Goal: Task Accomplishment & Management: Use online tool/utility

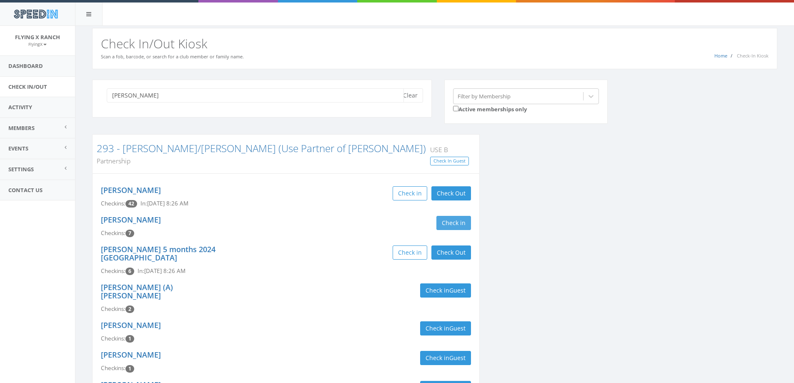
type input "kenworthy"
click at [450, 216] on button "Check in" at bounding box center [453, 223] width 35 height 14
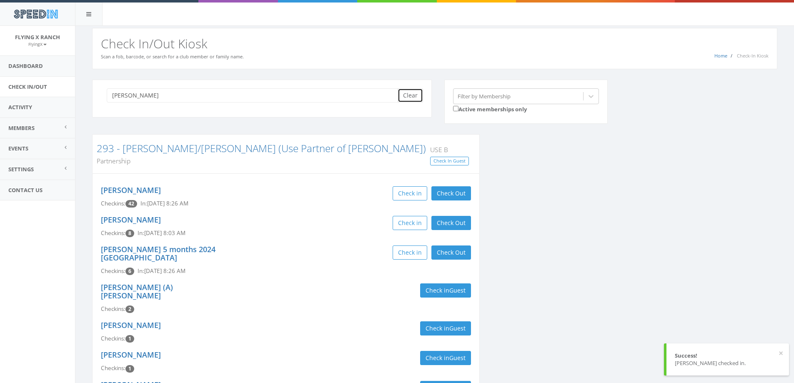
click at [410, 100] on button "Clear" at bounding box center [410, 95] width 25 height 14
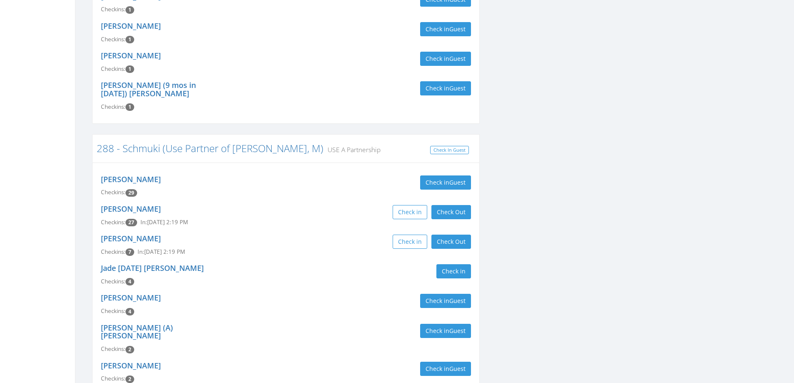
scroll to position [292, 0]
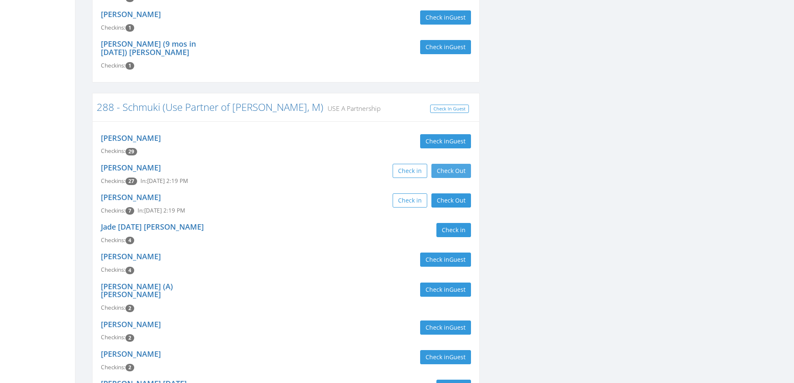
type input "schmuki"
click at [432, 164] on button "Check Out" at bounding box center [451, 171] width 40 height 14
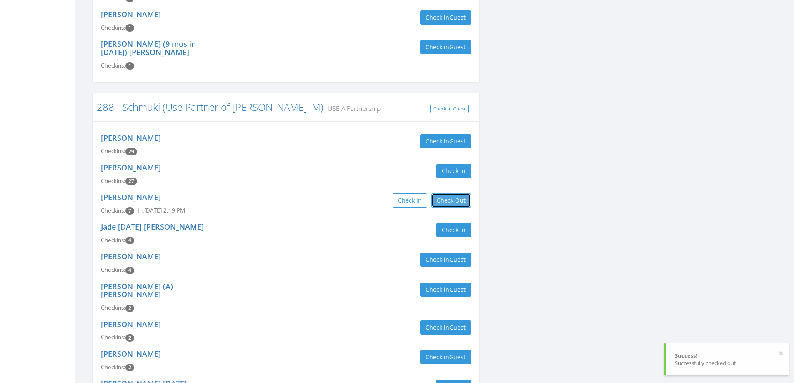
click at [439, 193] on button "Check Out" at bounding box center [451, 200] width 40 height 14
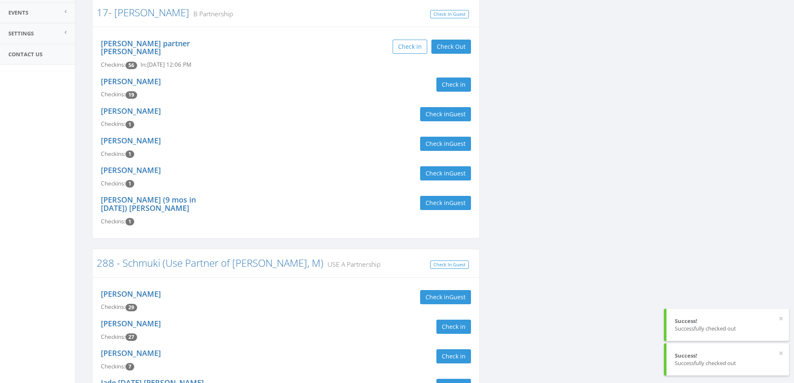
scroll to position [0, 0]
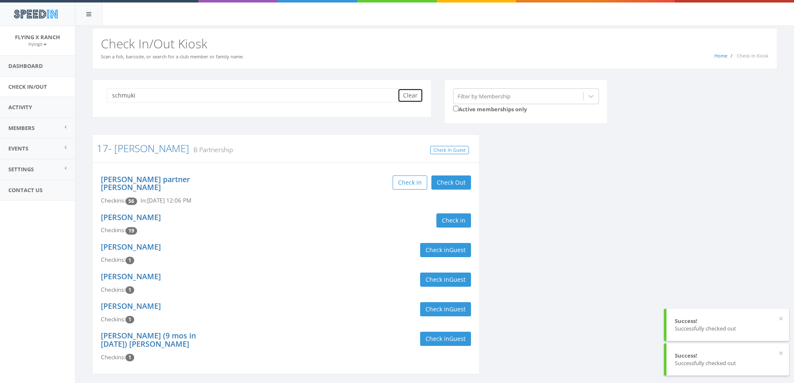
click at [410, 98] on button "Clear" at bounding box center [410, 95] width 25 height 14
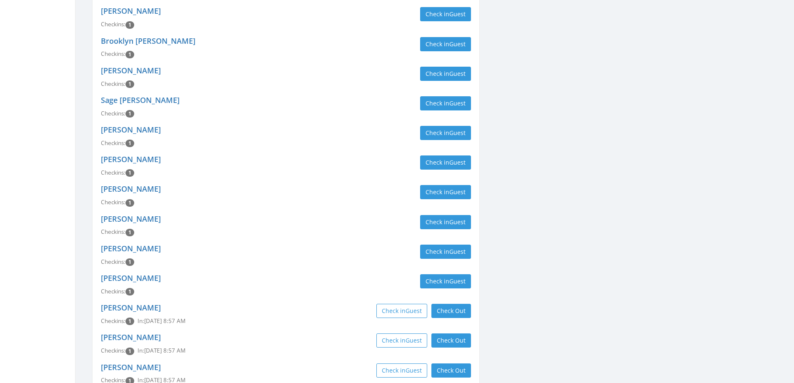
scroll to position [1500, 0]
type input "rhoades"
click at [453, 303] on button "Check Out" at bounding box center [451, 310] width 40 height 14
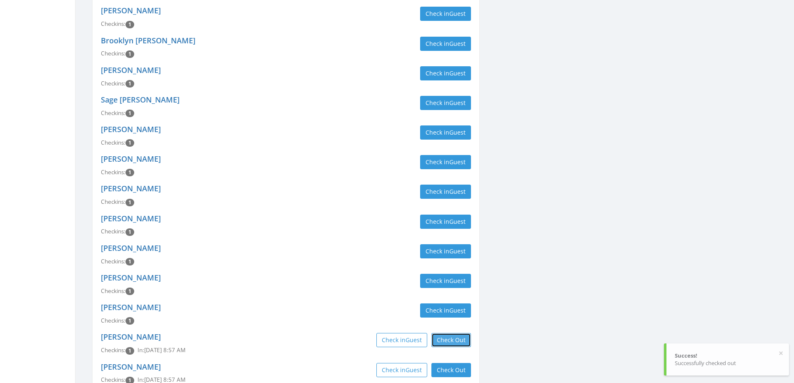
drag, startPoint x: 449, startPoint y: 225, endPoint x: 448, endPoint y: 241, distance: 15.9
click at [449, 333] on button "Check Out" at bounding box center [451, 340] width 40 height 14
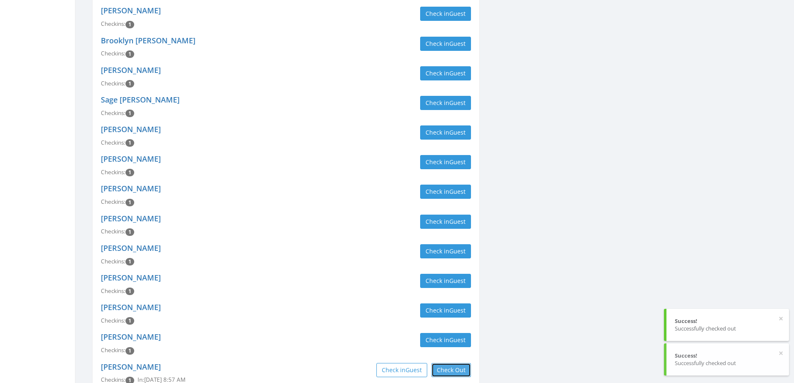
click at [447, 363] on button "Check Out" at bounding box center [451, 370] width 40 height 14
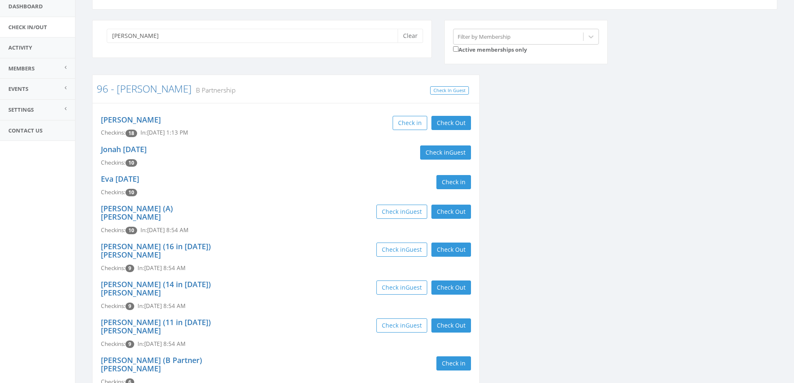
scroll to position [42, 0]
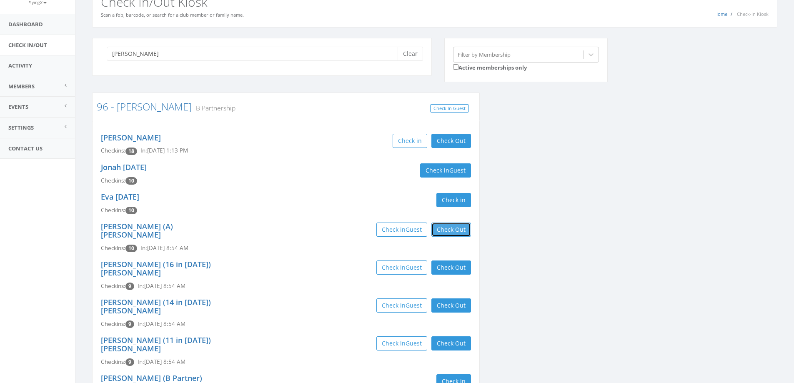
click at [442, 229] on button "Check Out" at bounding box center [451, 230] width 40 height 14
click at [442, 260] on button "Check Out" at bounding box center [451, 267] width 40 height 14
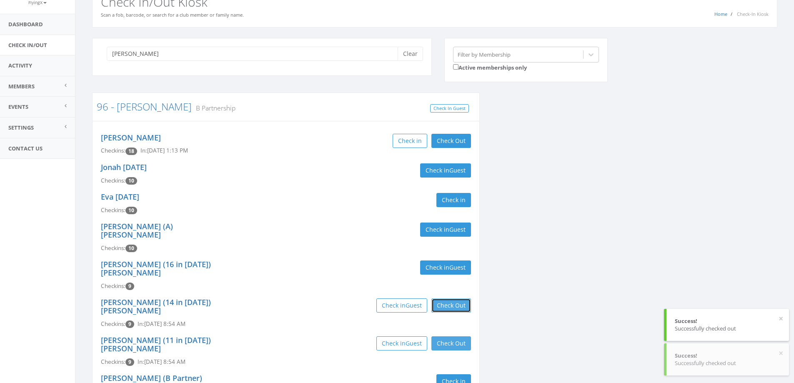
drag, startPoint x: 444, startPoint y: 282, endPoint x: 450, endPoint y: 314, distance: 32.6
click at [445, 298] on button "Check Out" at bounding box center [451, 305] width 40 height 14
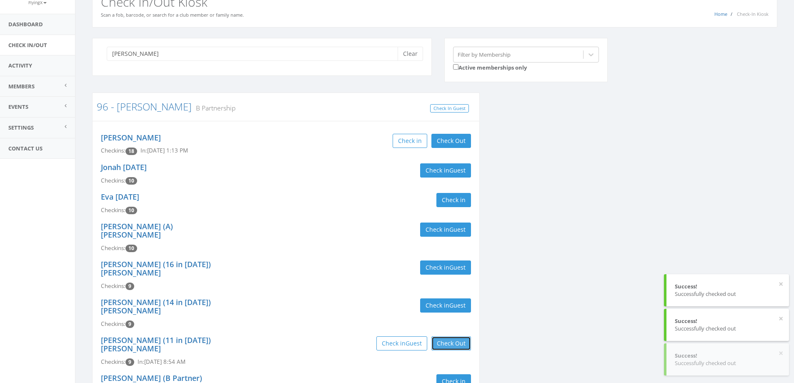
click at [450, 336] on button "Check Out" at bounding box center [451, 343] width 40 height 14
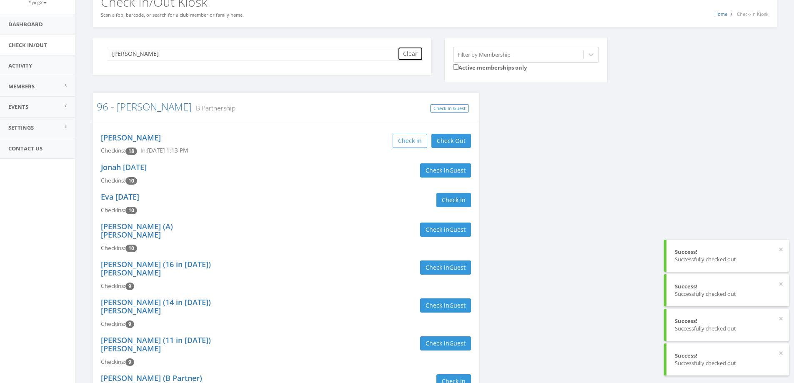
click at [405, 58] on button "Clear" at bounding box center [410, 54] width 25 height 14
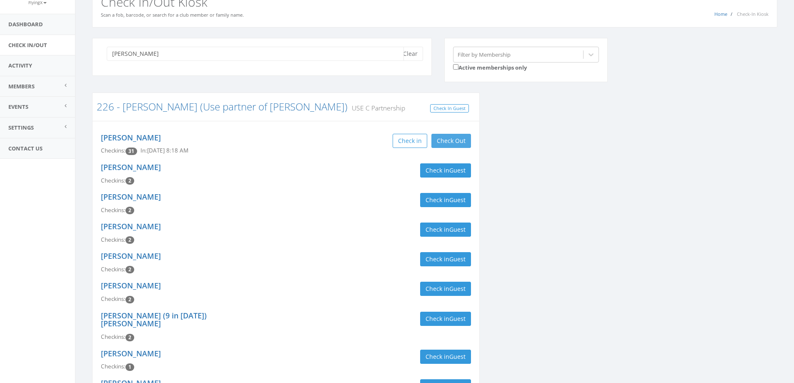
type input "haiar"
click at [445, 140] on button "Check Out" at bounding box center [451, 141] width 40 height 14
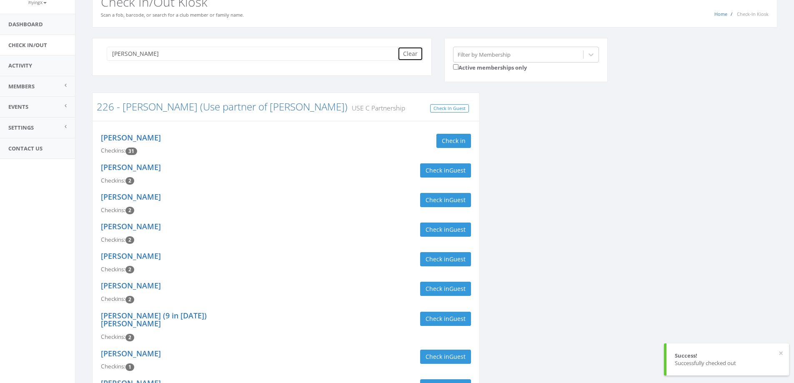
click at [407, 53] on button "Clear" at bounding box center [410, 54] width 25 height 14
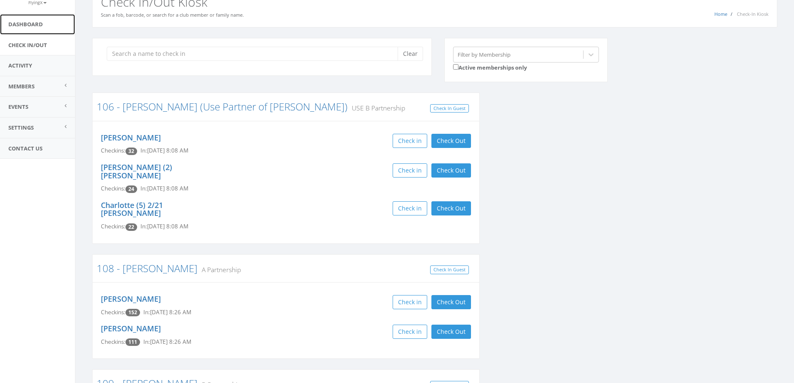
click at [38, 24] on link "Dashboard" at bounding box center [37, 24] width 75 height 20
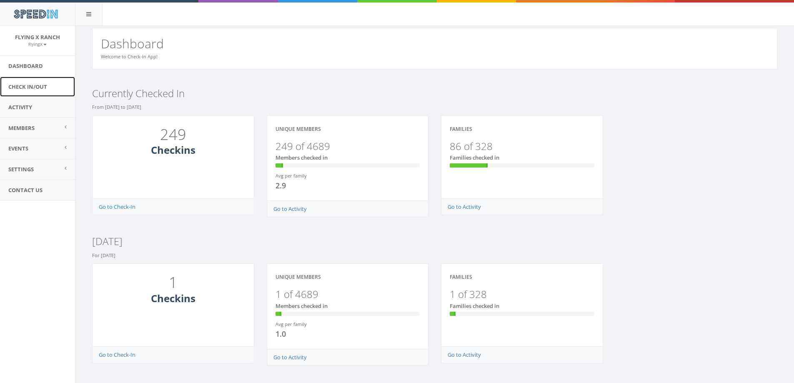
click at [37, 85] on link "Check In/Out" at bounding box center [37, 87] width 75 height 20
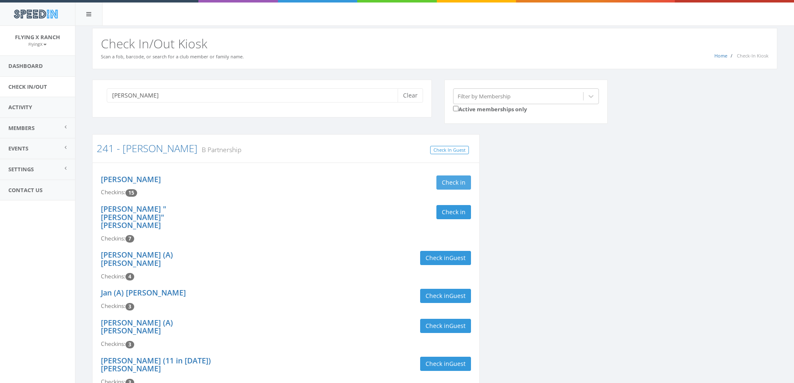
type input "[PERSON_NAME]"
click at [445, 180] on button "Check in" at bounding box center [453, 182] width 35 height 14
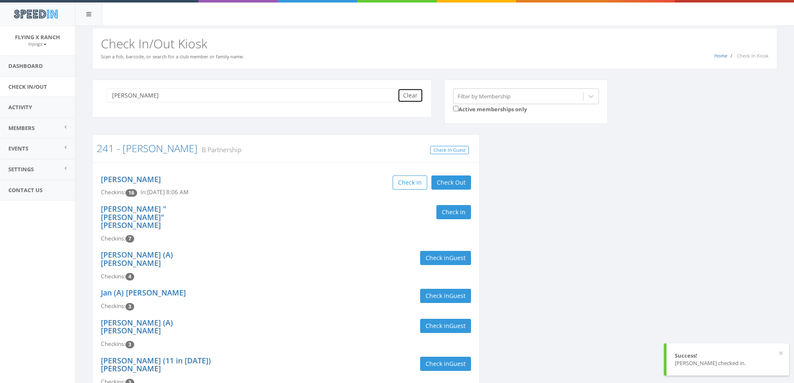
click at [408, 95] on button "Clear" at bounding box center [410, 95] width 25 height 14
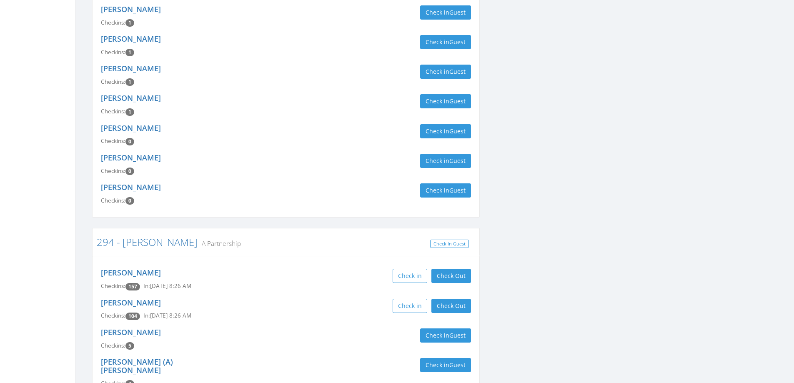
scroll to position [1125, 0]
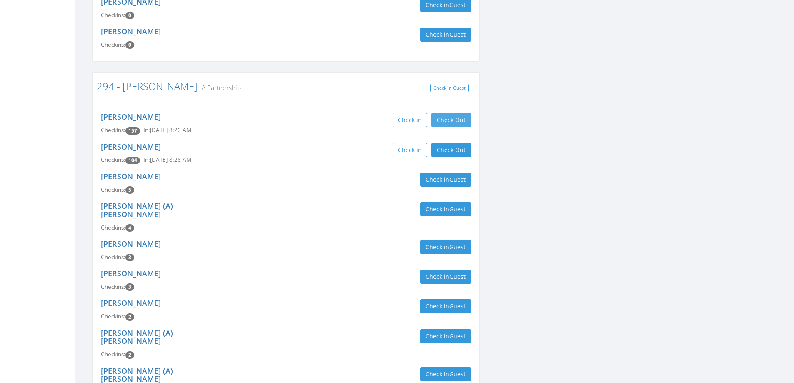
type input "[PERSON_NAME]"
click at [455, 113] on button "Check Out" at bounding box center [451, 120] width 40 height 14
click at [456, 143] on button "Check Out" at bounding box center [451, 150] width 40 height 14
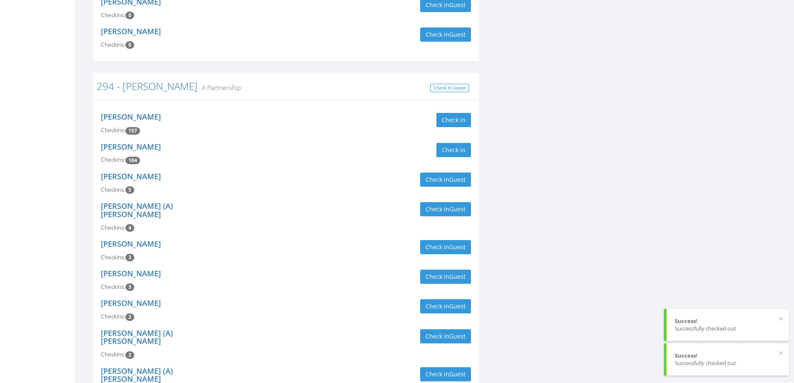
scroll to position [1403, 0]
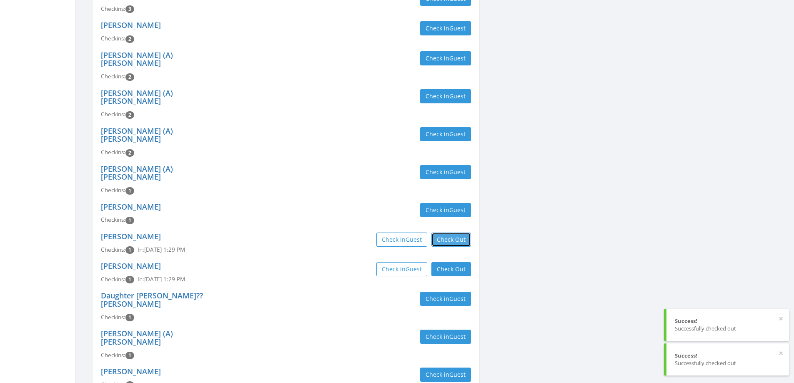
click at [453, 233] on button "Check Out" at bounding box center [451, 240] width 40 height 14
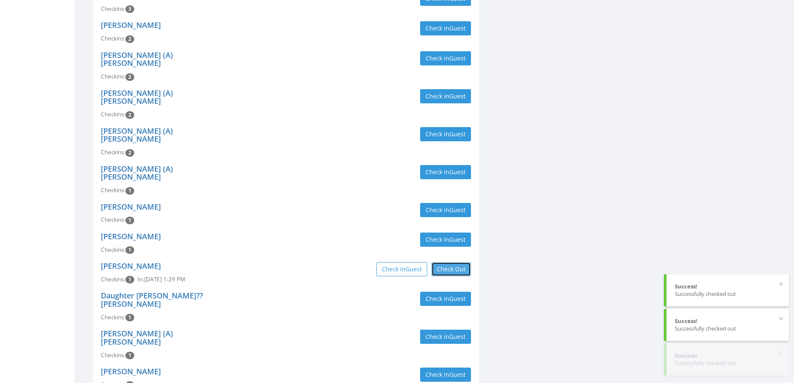
click at [450, 262] on button "Check Out" at bounding box center [451, 269] width 40 height 14
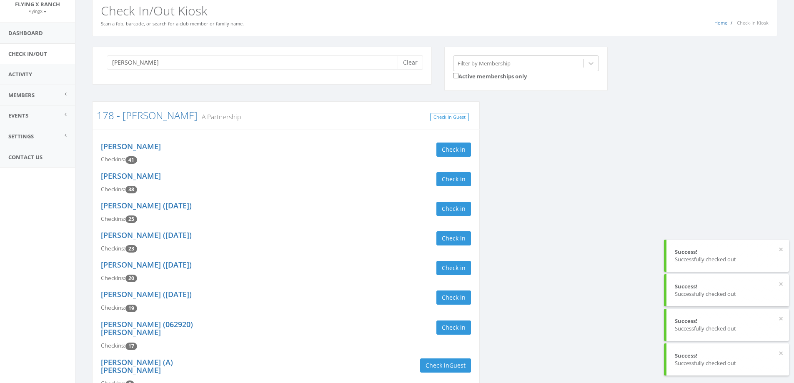
scroll to position [0, 0]
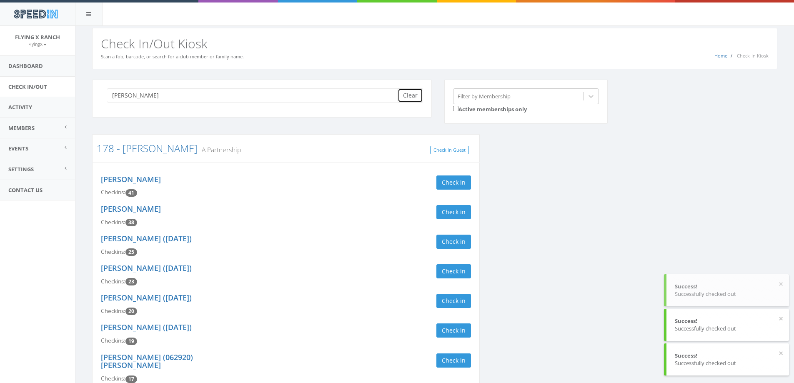
click at [402, 98] on button "Clear" at bounding box center [410, 95] width 25 height 14
